Goal: Navigation & Orientation: Find specific page/section

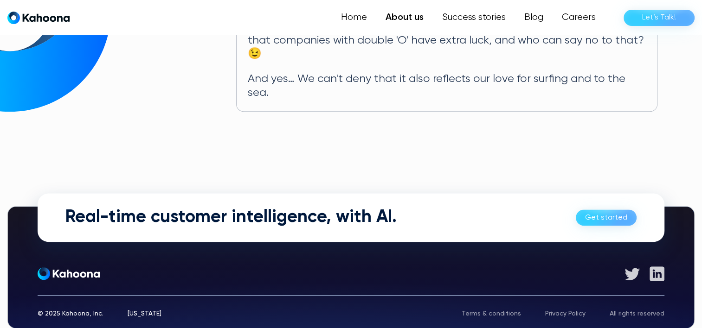
scroll to position [599, 0]
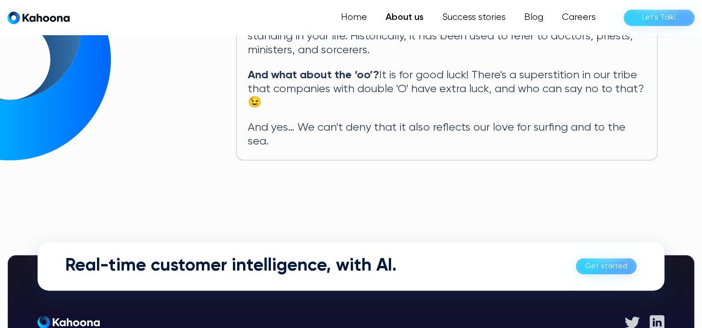
click at [608, 249] on div "Real-time customer intelligence, with AI. Get started" at bounding box center [351, 266] width 626 height 49
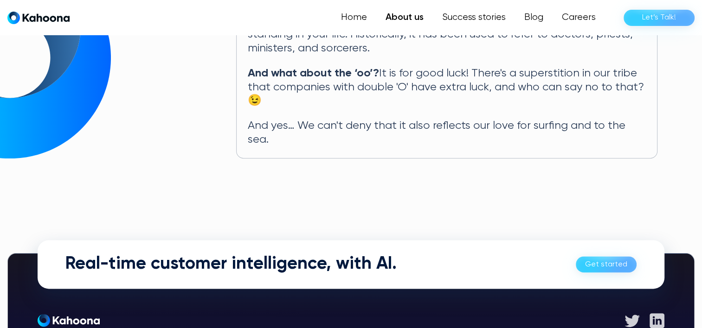
scroll to position [552, 0]
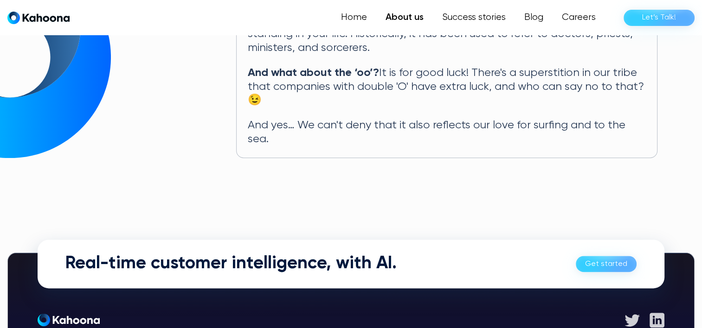
click at [606, 256] on link "Get started" at bounding box center [605, 264] width 61 height 16
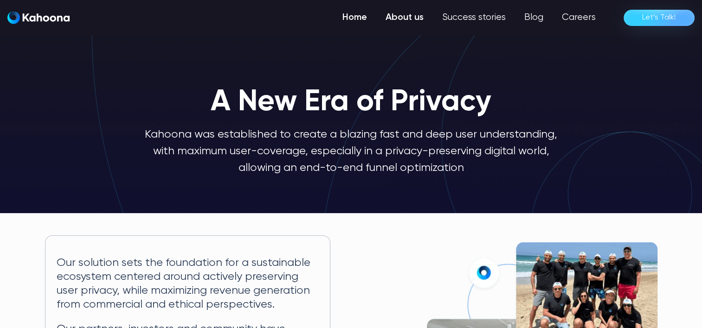
scroll to position [0, 0]
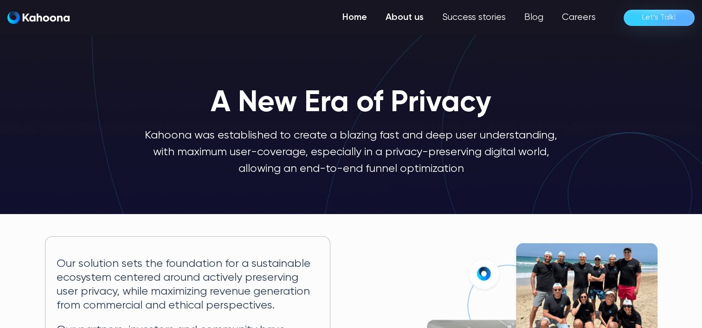
click at [352, 19] on link "Home" at bounding box center [354, 17] width 43 height 19
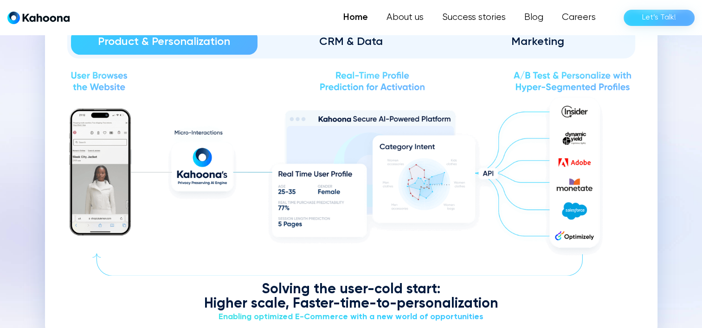
scroll to position [1075, 0]
click at [527, 38] on div "Marketing" at bounding box center [537, 41] width 161 height 15
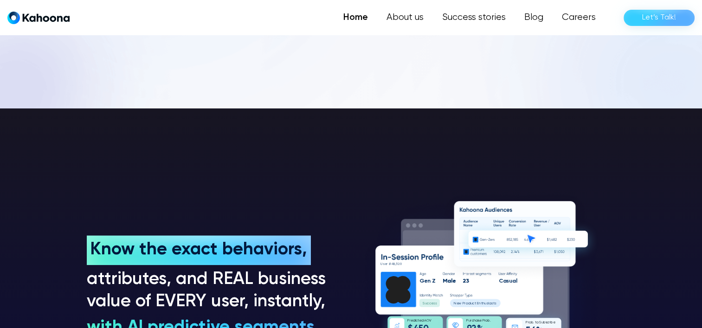
scroll to position [561, 0]
